Goal: Find specific page/section: Find specific page/section

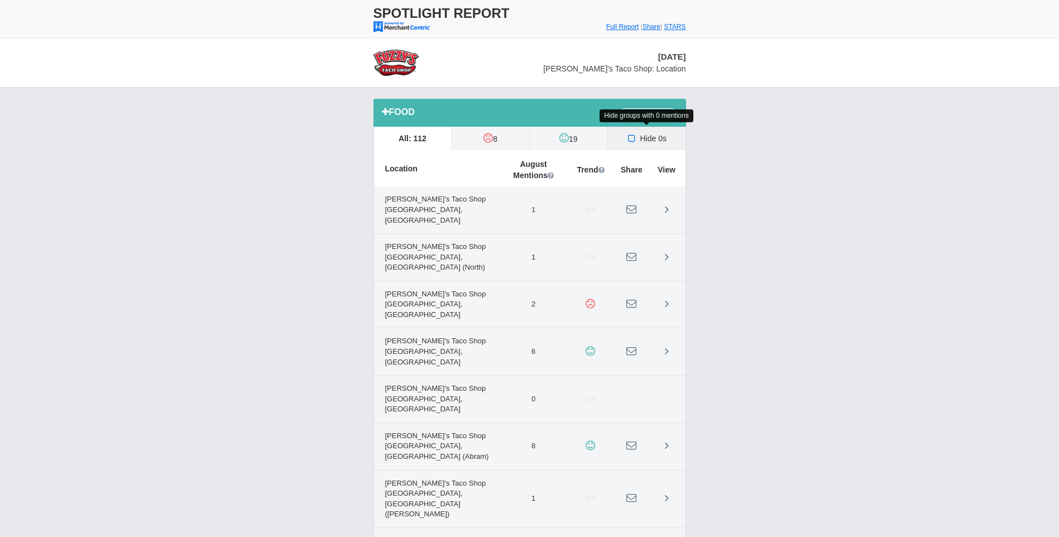
click at [631, 137] on icon at bounding box center [632, 138] width 12 height 9
click at [0, 0] on input "Hide 0s" at bounding box center [0, 0] width 0 height 0
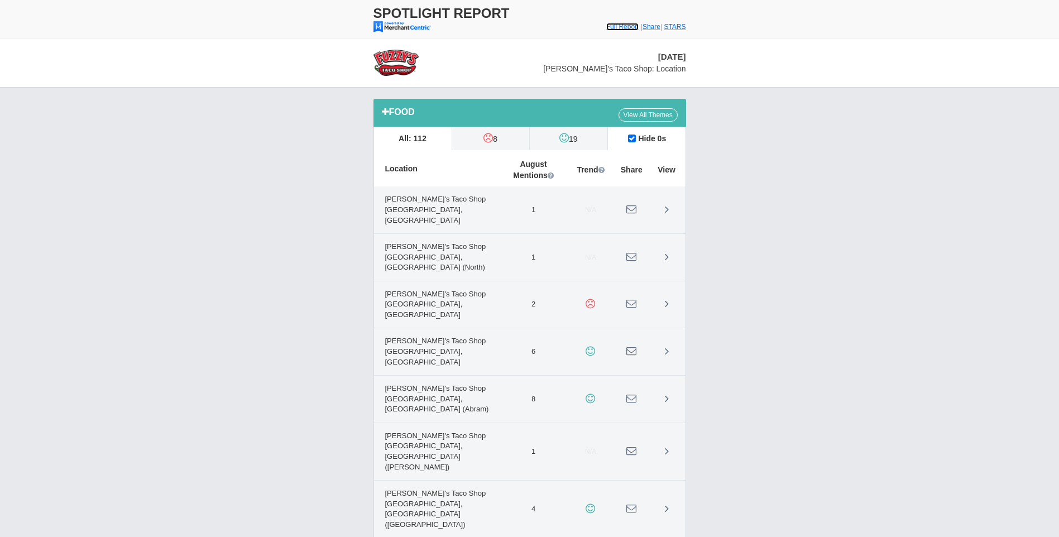
click at [611, 25] on font "Full Report" at bounding box center [622, 27] width 33 height 8
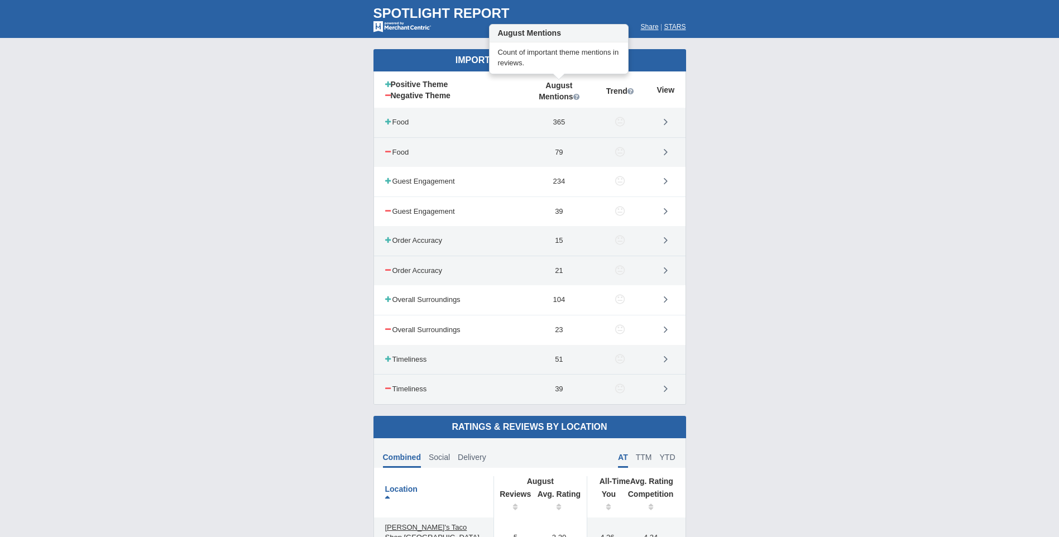
scroll to position [558, 0]
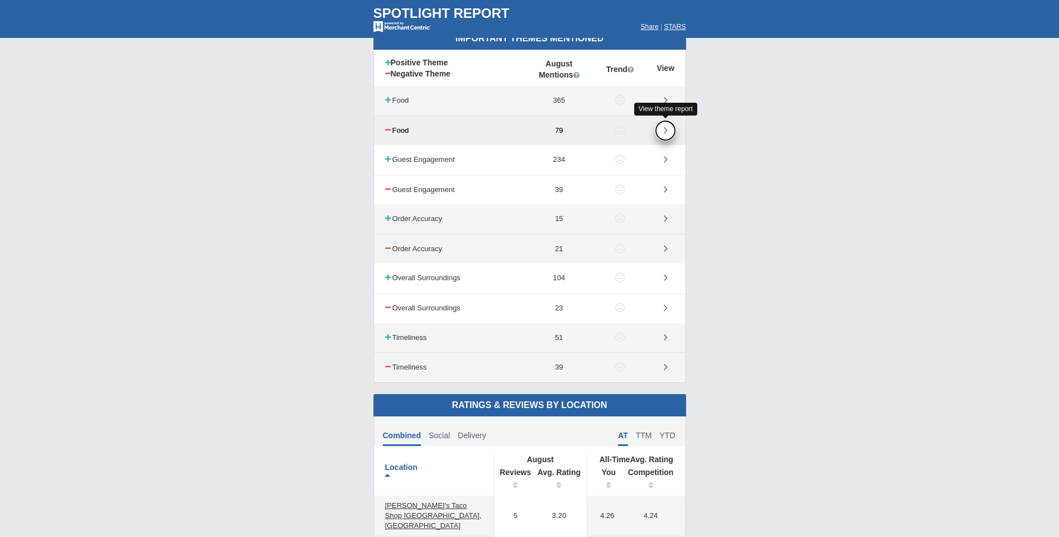
click at [670, 132] on link at bounding box center [665, 130] width 21 height 21
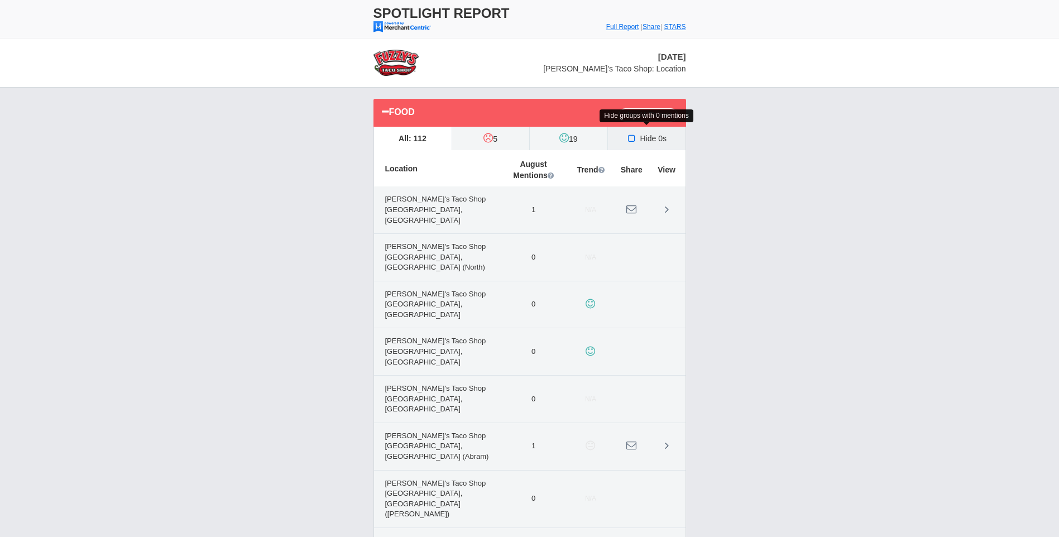
click at [633, 138] on icon at bounding box center [632, 138] width 12 height 9
click at [0, 0] on input "Hide 0s" at bounding box center [0, 0] width 0 height 0
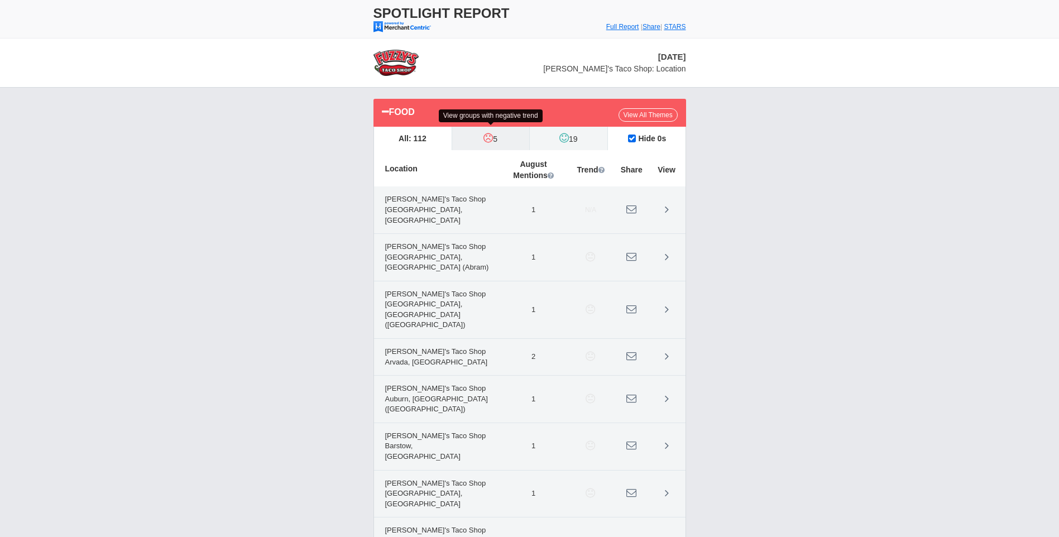
click at [498, 140] on label "5" at bounding box center [491, 138] width 78 height 23
click at [0, 0] on input "5" at bounding box center [0, 0] width 0 height 0
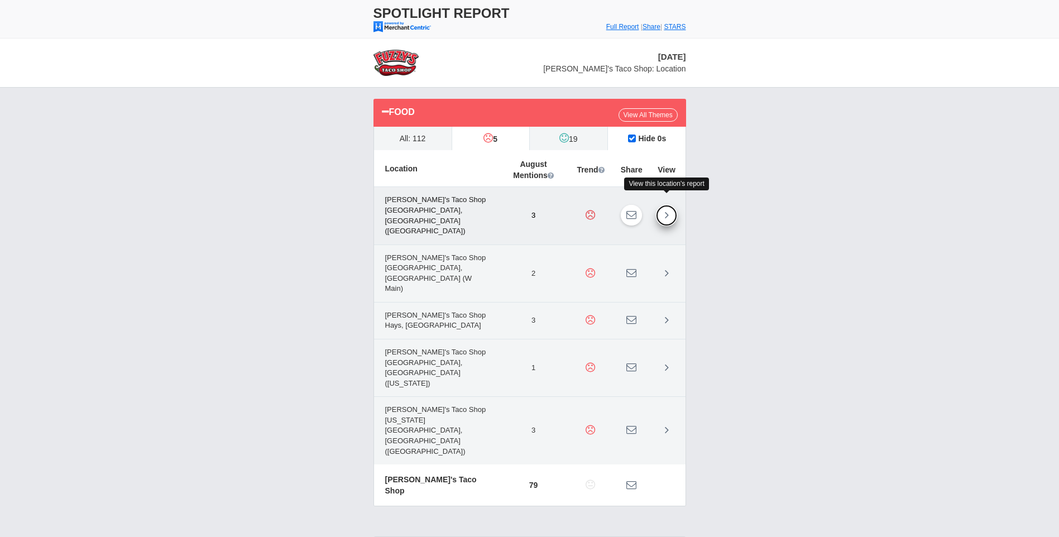
click at [669, 205] on link at bounding box center [666, 215] width 21 height 21
click at [670, 310] on link at bounding box center [666, 320] width 21 height 21
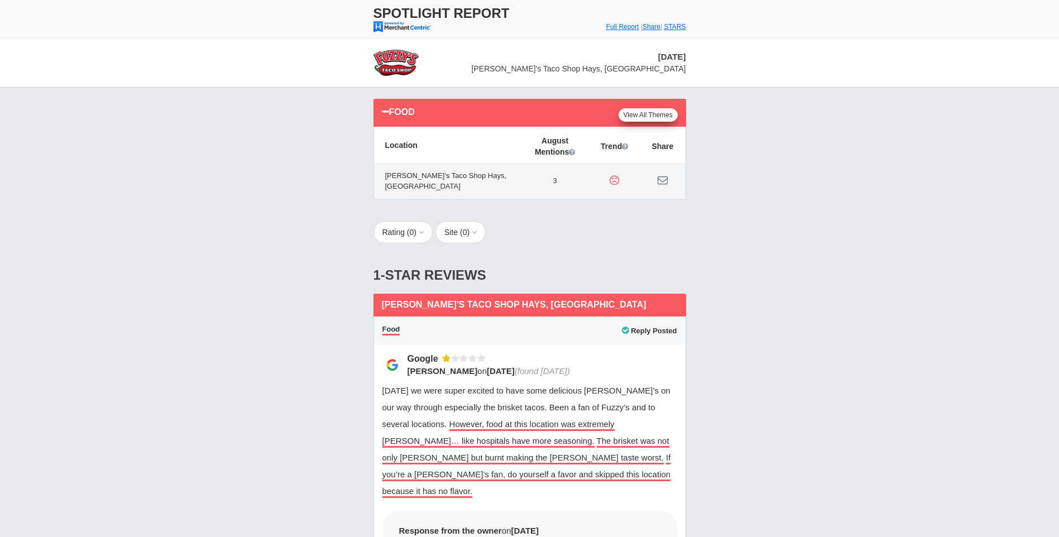
click at [641, 116] on link "View All Themes" at bounding box center [648, 114] width 59 height 13
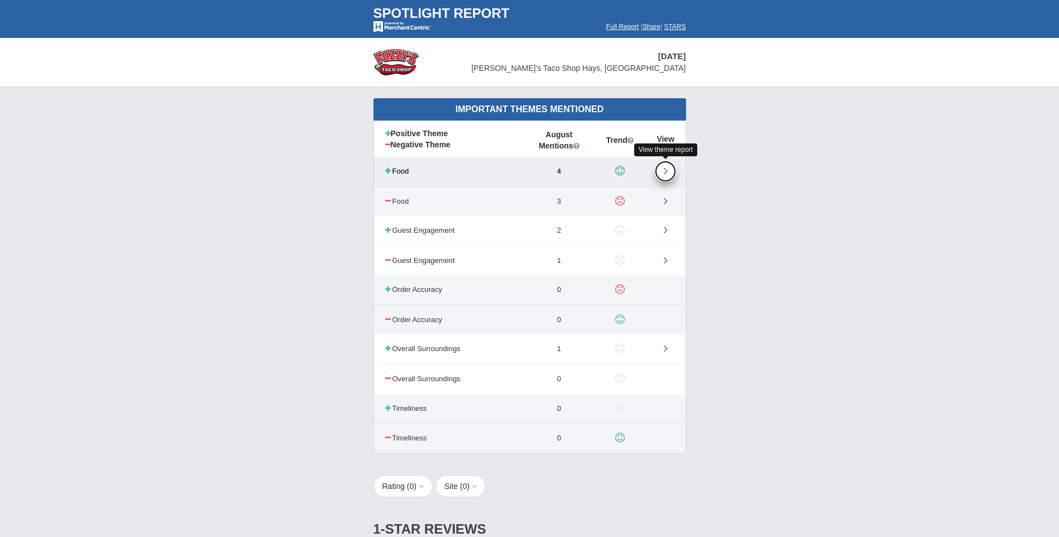
click at [668, 173] on link at bounding box center [665, 171] width 21 height 21
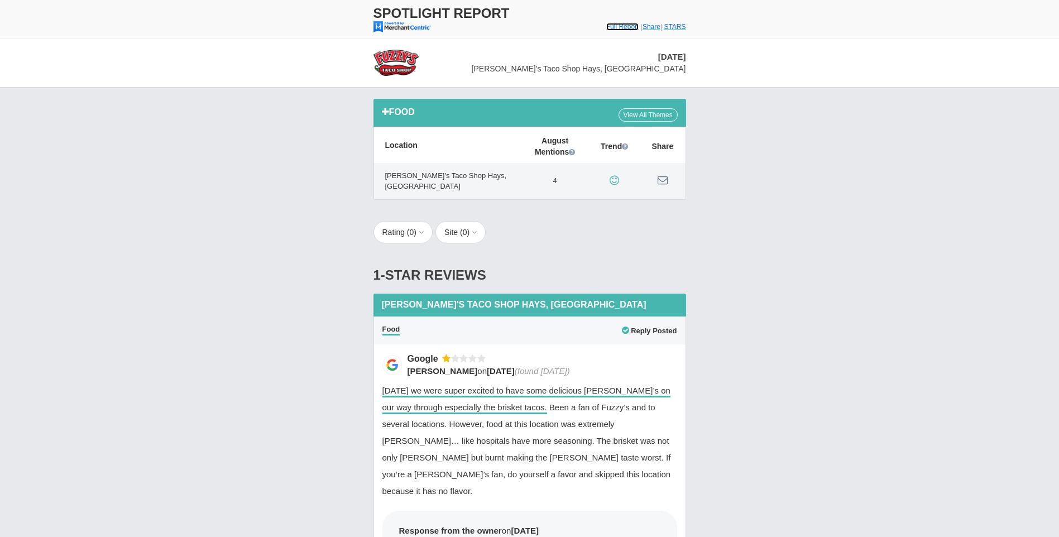
click at [607, 29] on font "Full Report" at bounding box center [622, 27] width 33 height 8
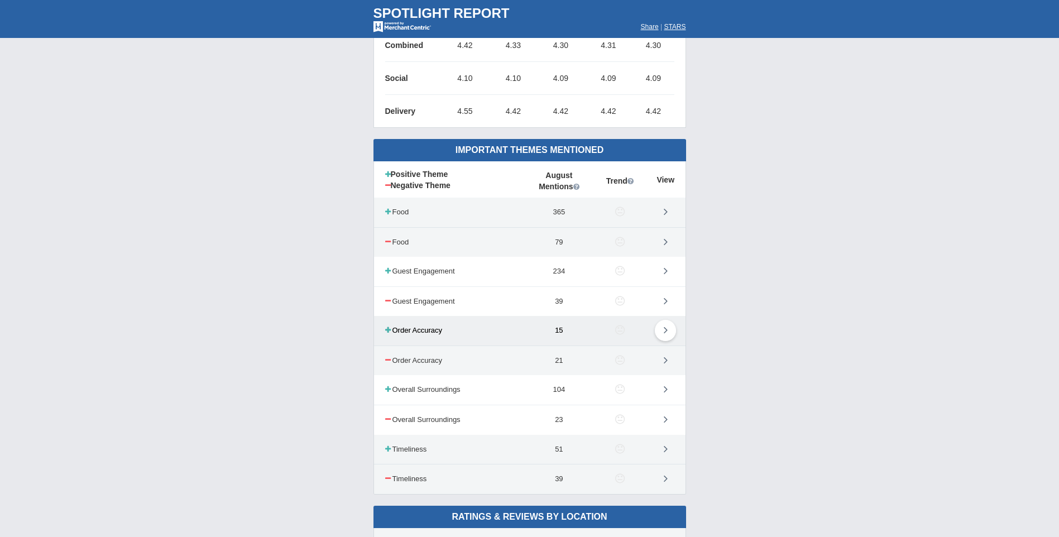
scroll to position [447, 0]
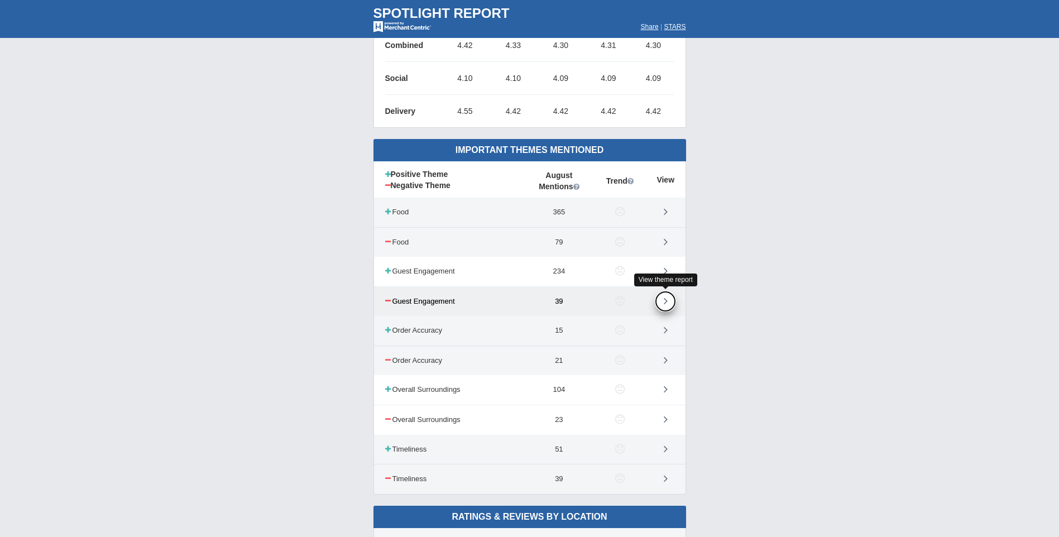
click at [672, 304] on link at bounding box center [665, 301] width 21 height 21
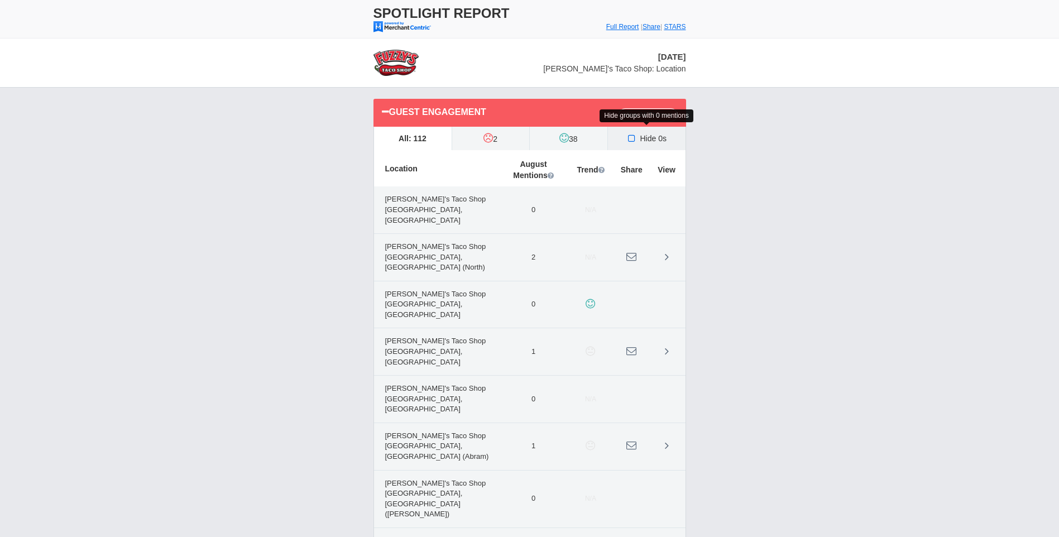
click at [633, 137] on icon at bounding box center [632, 138] width 12 height 9
click at [0, 0] on input "Hide 0s" at bounding box center [0, 0] width 0 height 0
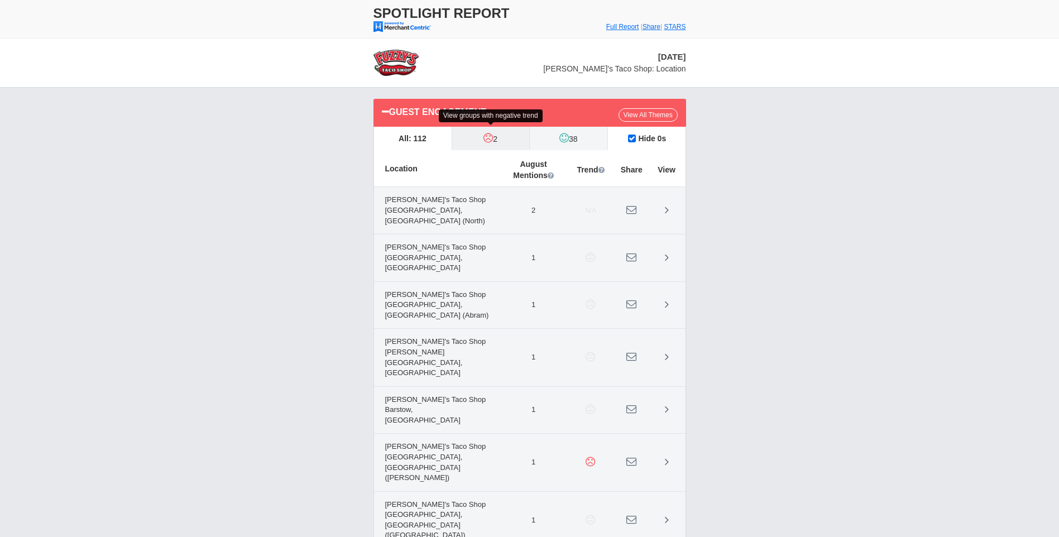
click at [490, 142] on icon at bounding box center [487, 137] width 9 height 11
click at [0, 0] on input "2" at bounding box center [0, 0] width 0 height 0
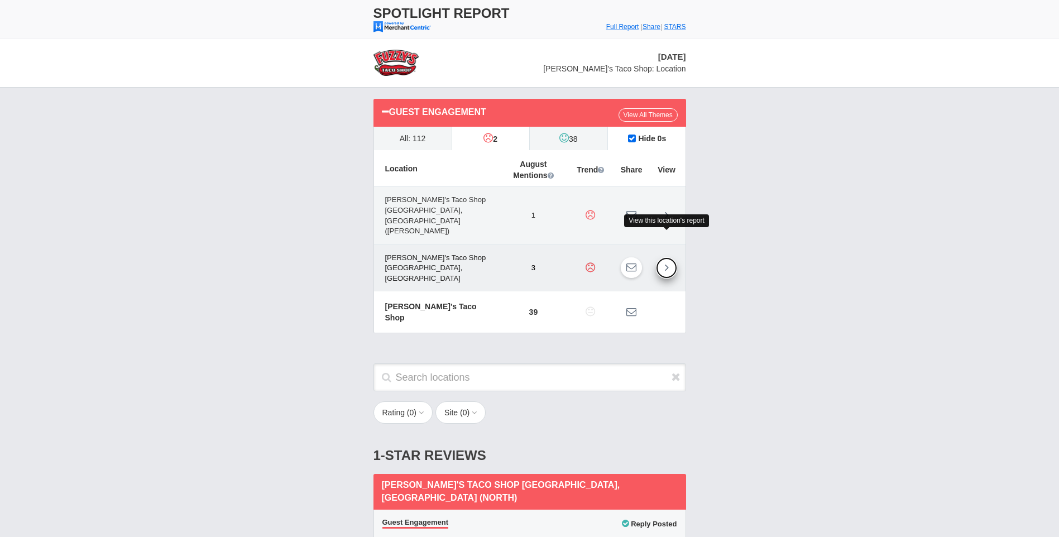
click at [665, 257] on link at bounding box center [666, 267] width 21 height 21
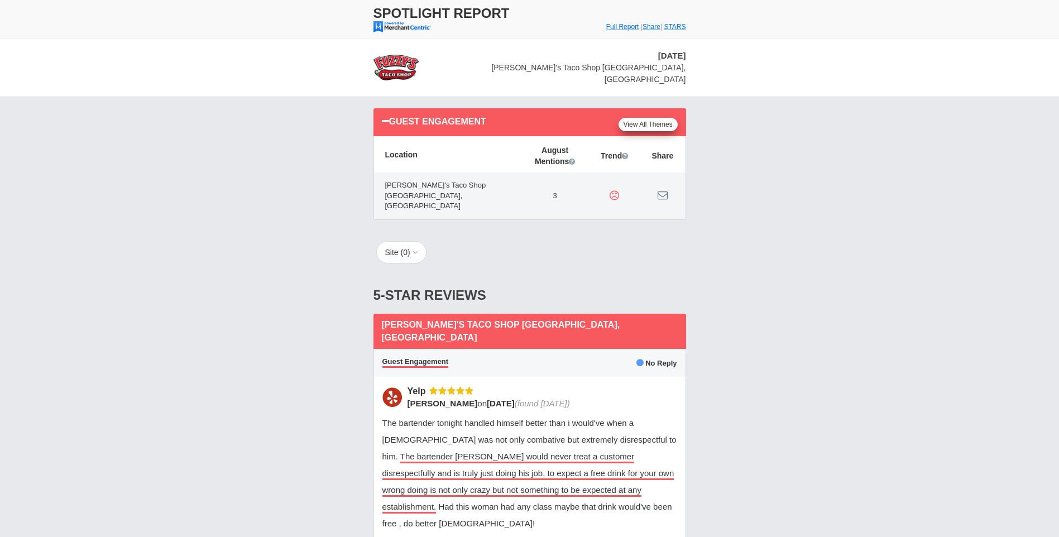
click at [640, 118] on link "View All Themes" at bounding box center [648, 124] width 59 height 13
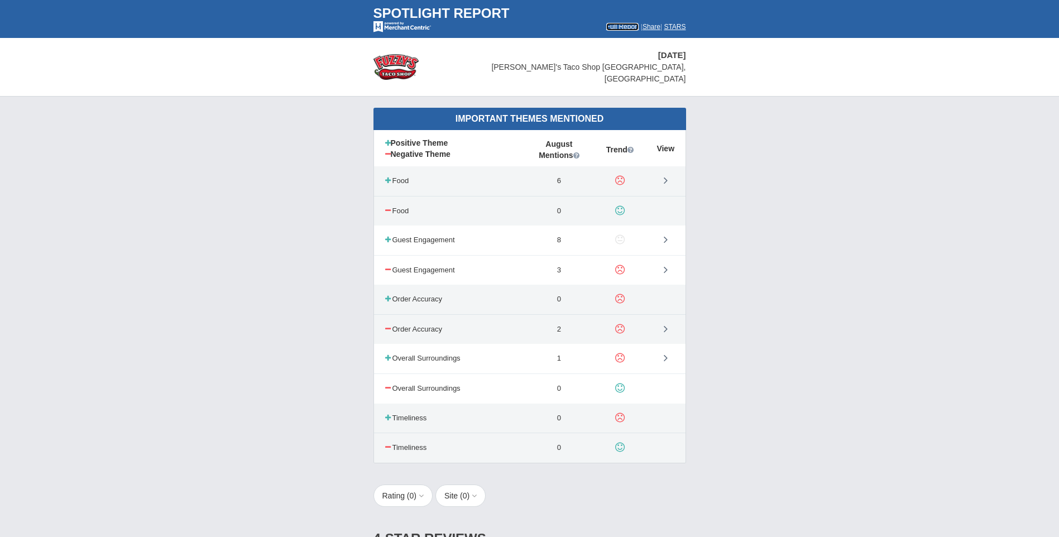
click at [606, 23] on font "Full Report" at bounding box center [622, 27] width 33 height 8
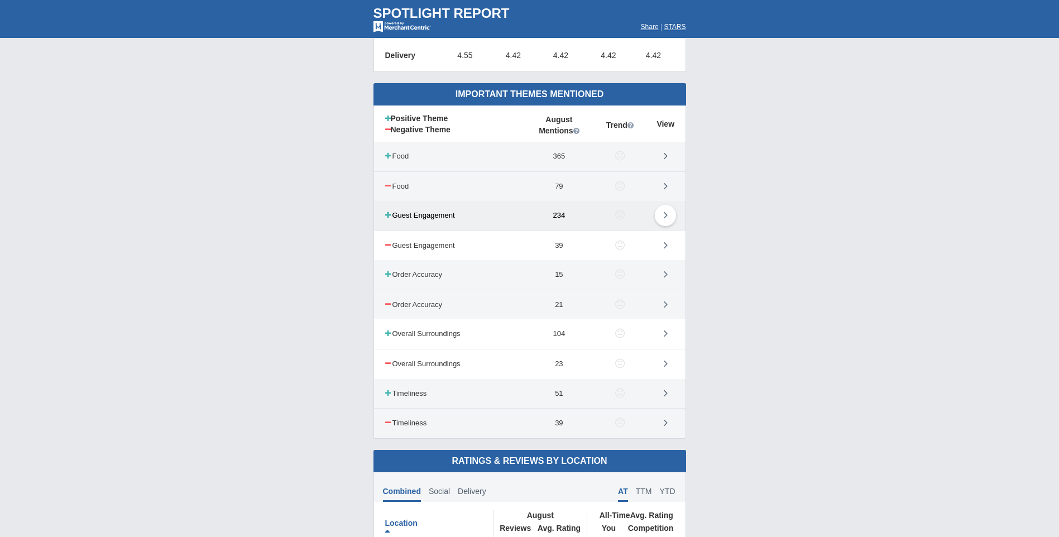
scroll to position [502, 0]
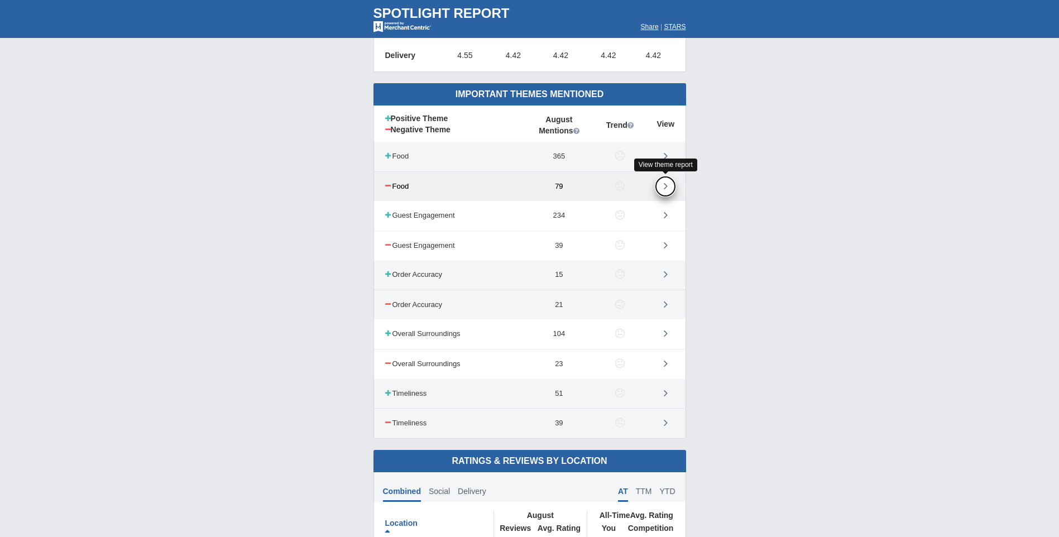
click at [665, 185] on icon at bounding box center [666, 185] width 4 height 11
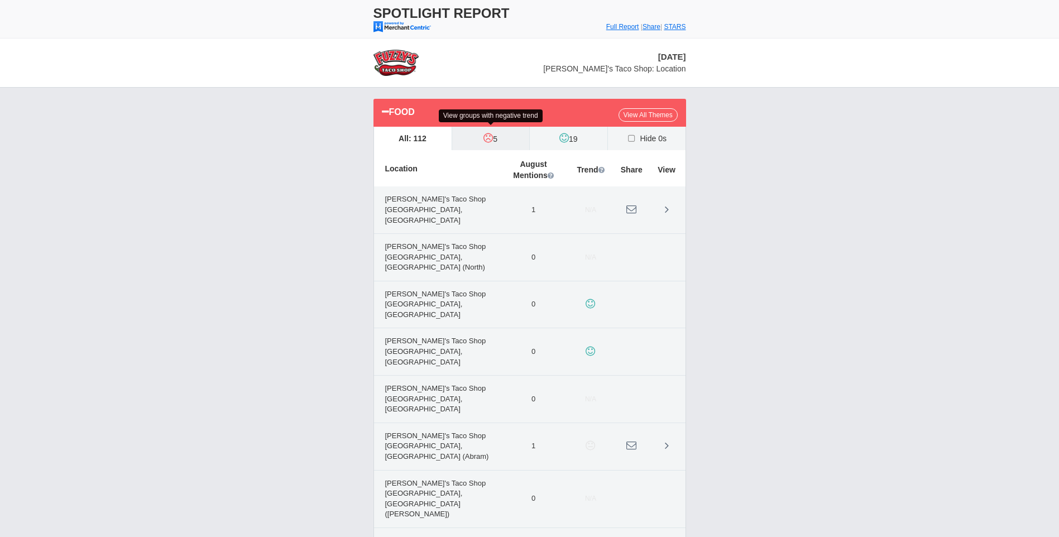
click at [505, 143] on label "5" at bounding box center [491, 138] width 78 height 23
click at [0, 0] on input "5" at bounding box center [0, 0] width 0 height 0
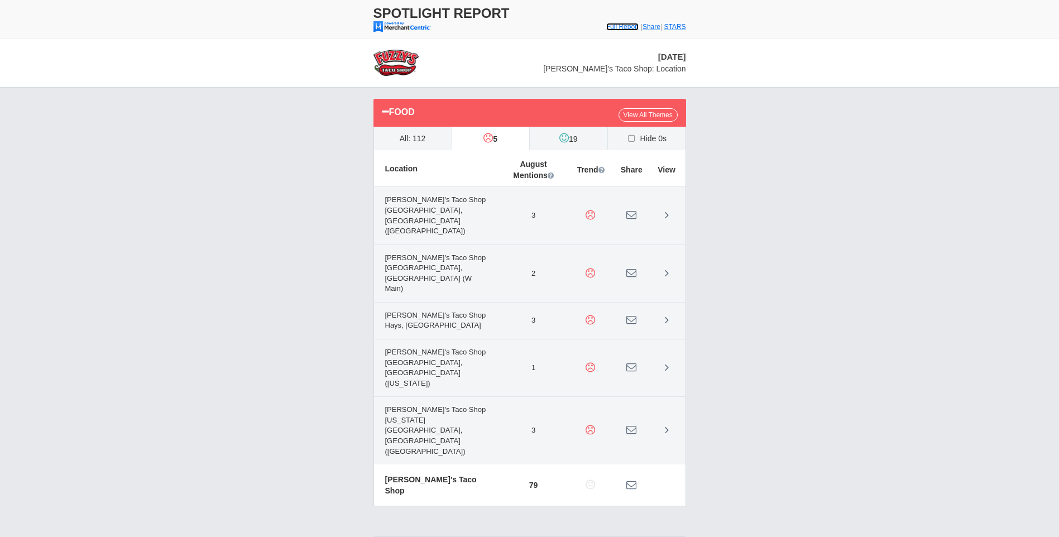
click at [607, 27] on font "Full Report" at bounding box center [622, 27] width 33 height 8
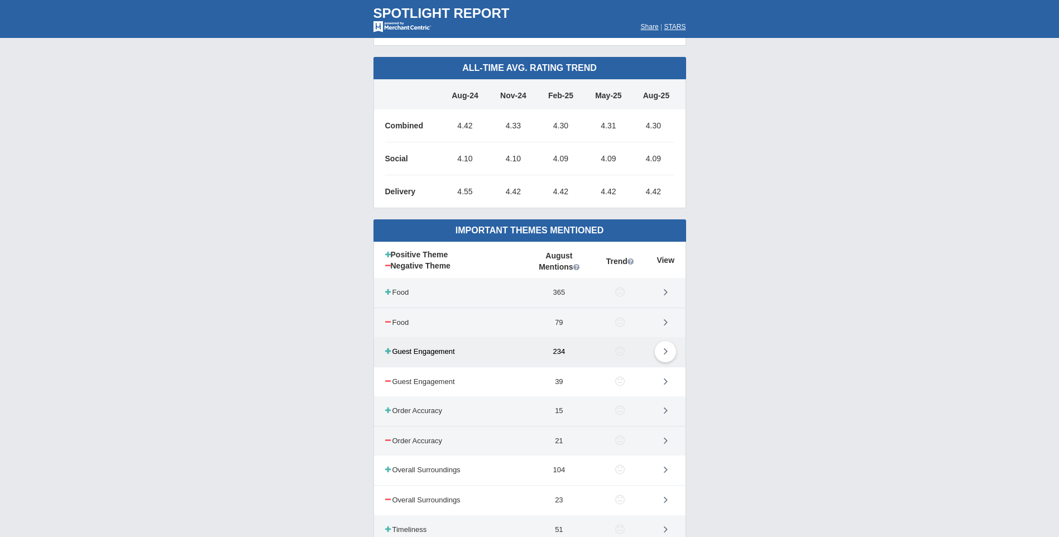
scroll to position [391, 0]
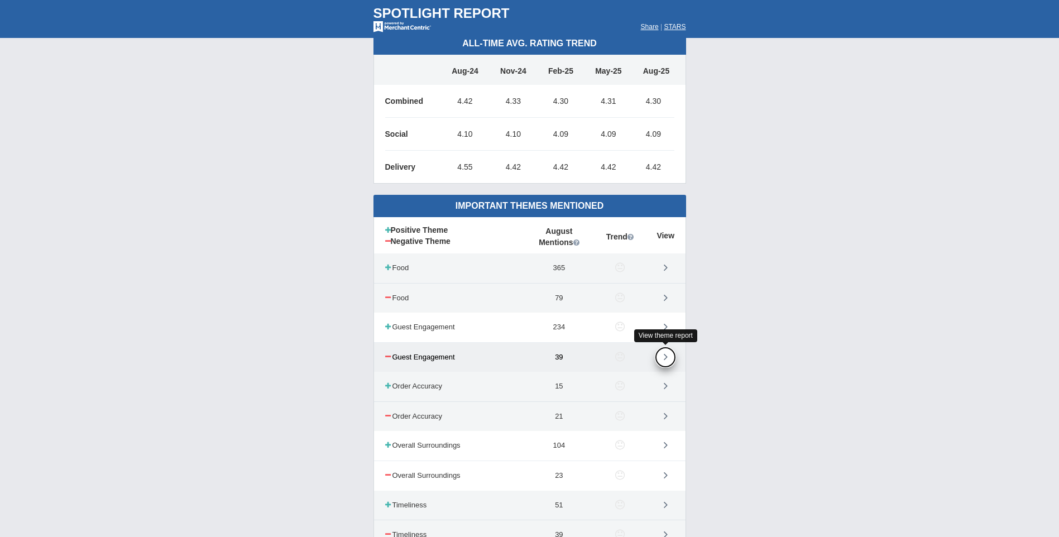
click at [667, 357] on icon at bounding box center [666, 356] width 4 height 11
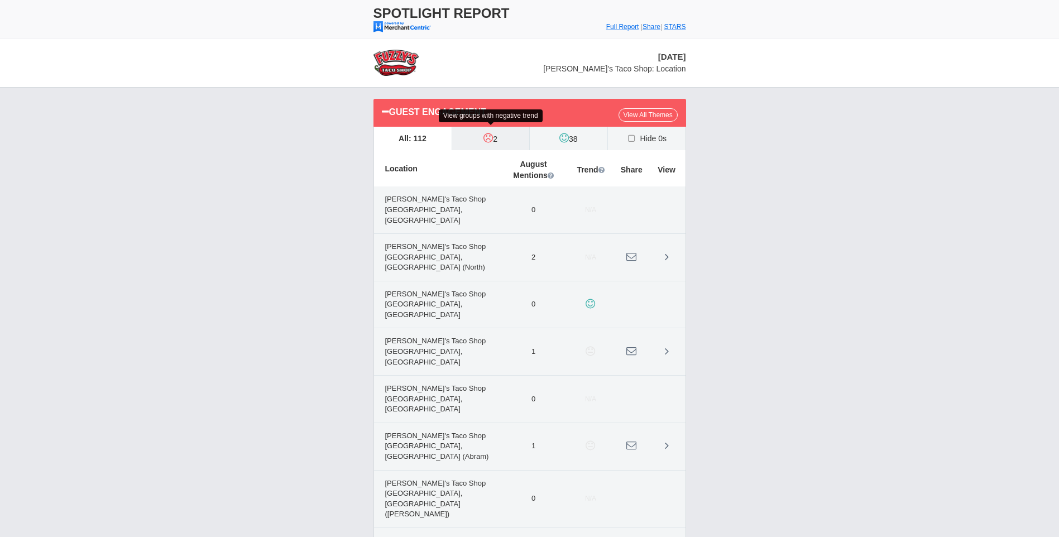
click at [487, 142] on icon at bounding box center [487, 137] width 9 height 11
click at [0, 0] on input "2" at bounding box center [0, 0] width 0 height 0
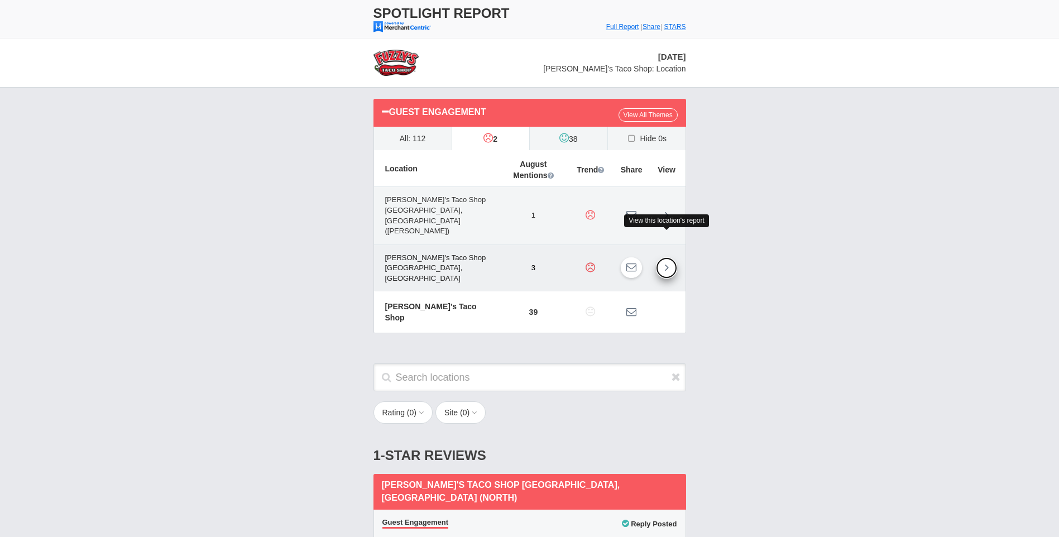
click at [667, 262] on icon at bounding box center [667, 267] width 4 height 11
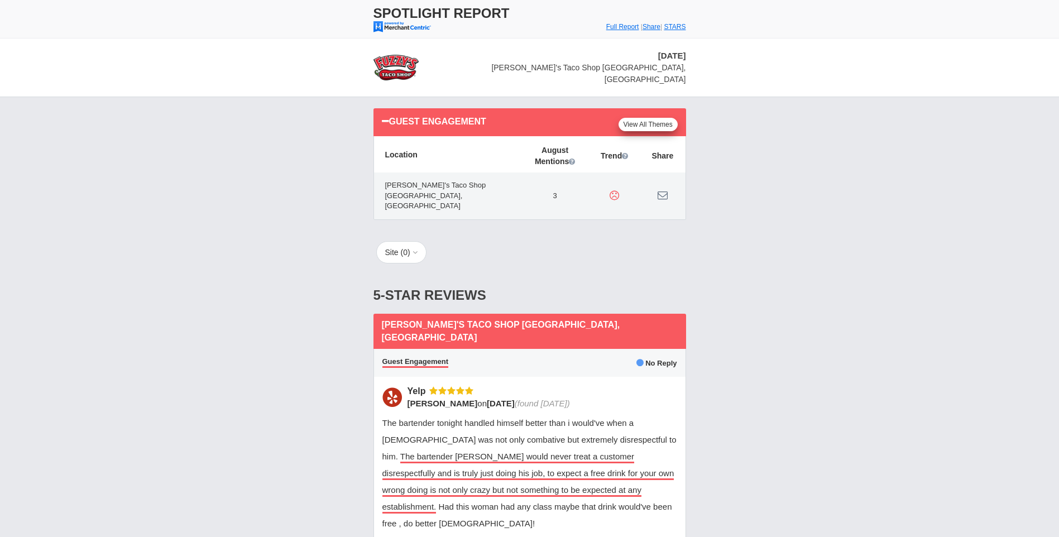
click at [641, 118] on link "View All Themes" at bounding box center [648, 124] width 59 height 13
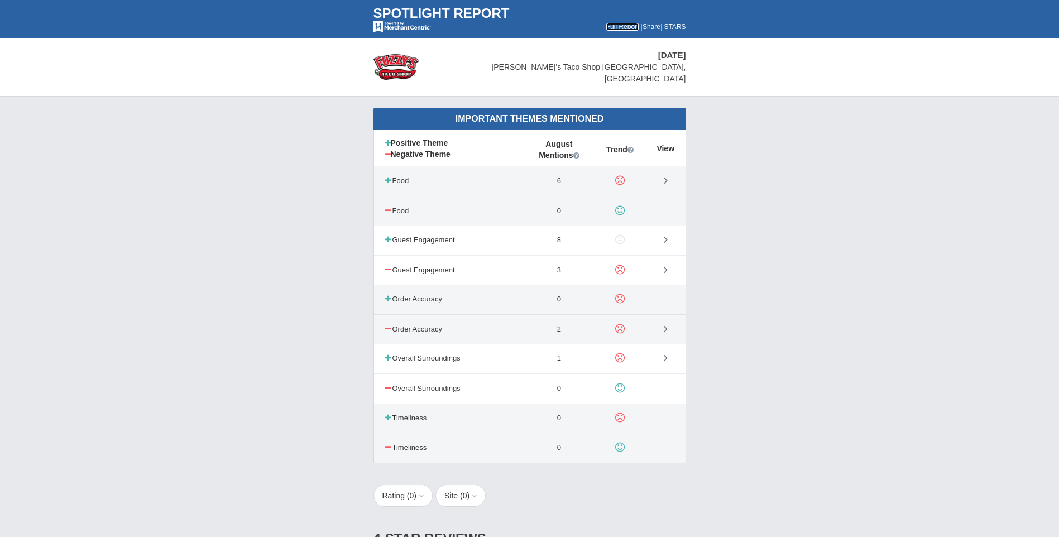
click at [606, 25] on font "Full Report" at bounding box center [622, 27] width 33 height 8
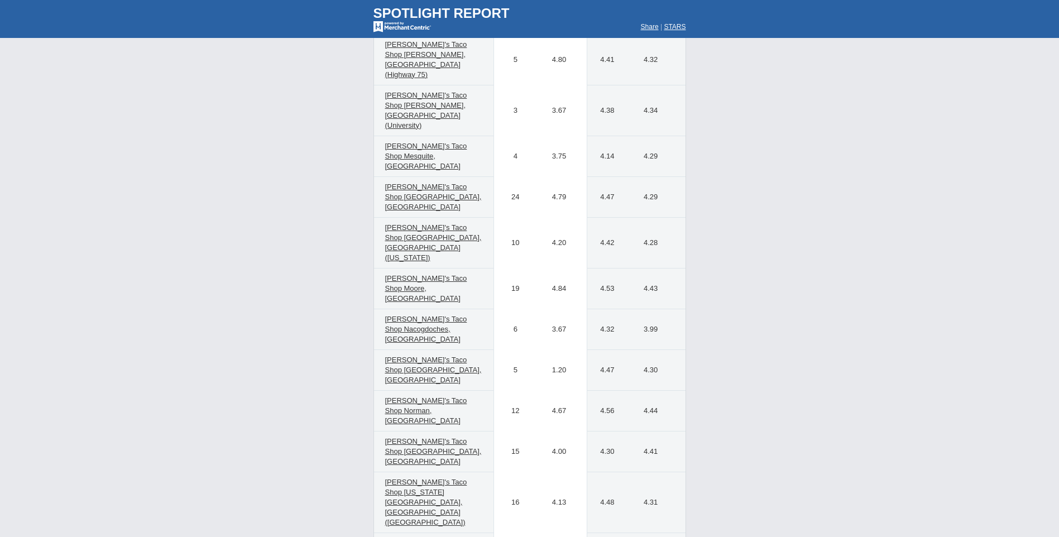
scroll to position [4089, 0]
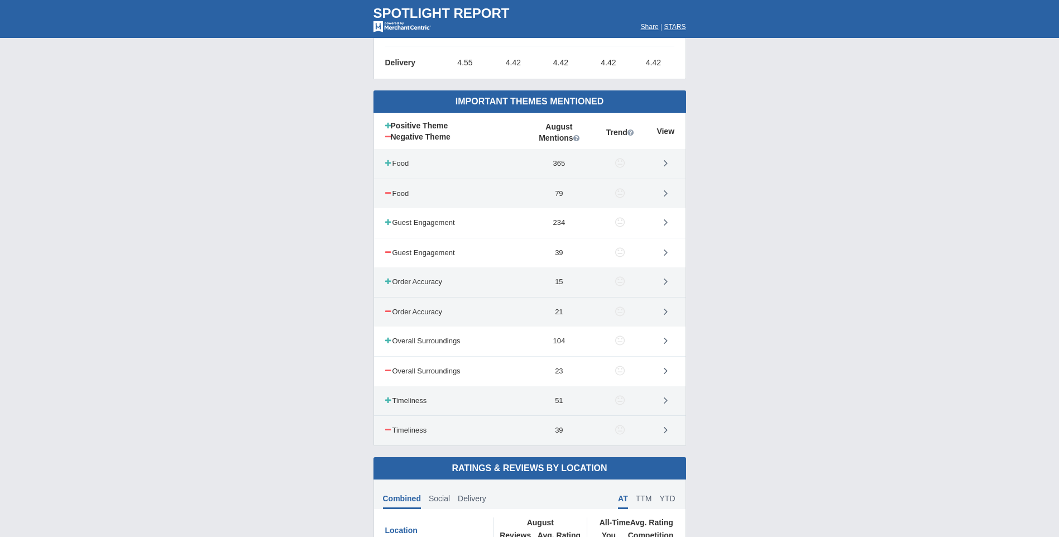
scroll to position [0, 0]
